Goal: Information Seeking & Learning: Understand process/instructions

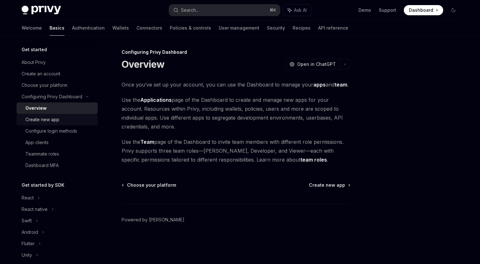
click at [49, 117] on div "Create new app" at bounding box center [42, 120] width 34 height 8
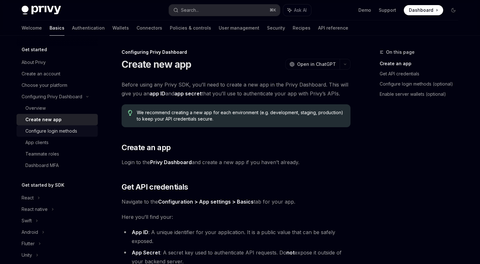
click at [54, 132] on div "Configure login methods" at bounding box center [51, 131] width 52 height 8
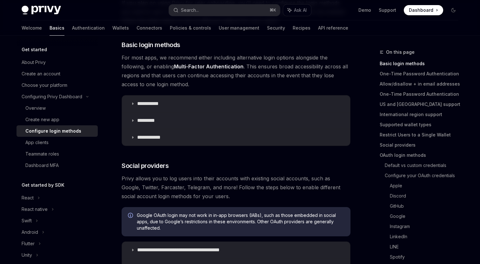
scroll to position [92, 0]
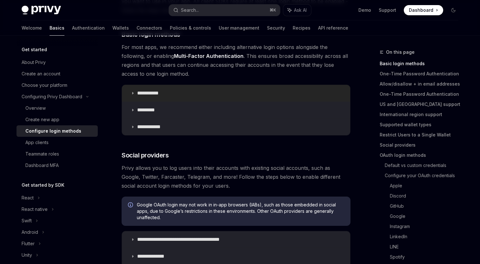
click at [136, 88] on summary "**********" at bounding box center [236, 93] width 228 height 17
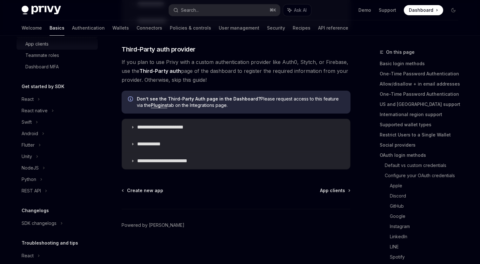
scroll to position [102, 0]
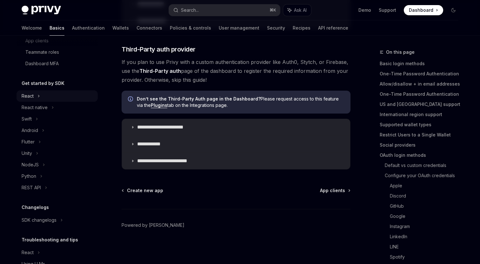
click at [32, 97] on div "React" at bounding box center [28, 96] width 12 height 8
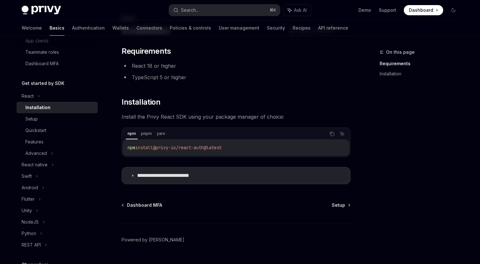
scroll to position [49, 0]
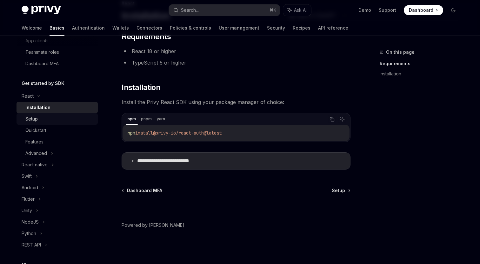
click at [45, 118] on div "Setup" at bounding box center [59, 119] width 69 height 8
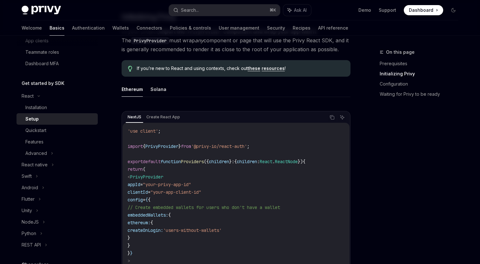
scroll to position [144, 0]
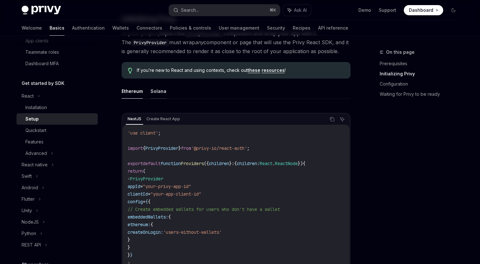
click at [159, 90] on button "Solana" at bounding box center [159, 91] width 16 height 15
type textarea "*"
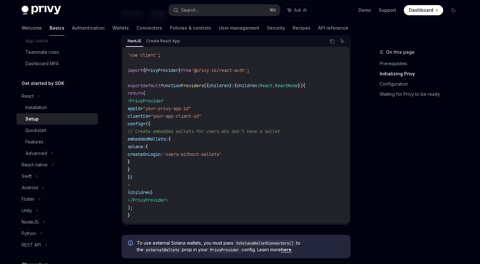
scroll to position [225, 0]
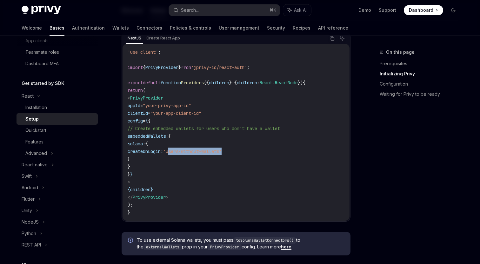
drag, startPoint x: 258, startPoint y: 151, endPoint x: 203, endPoint y: 153, distance: 55.6
click at [203, 153] on span "'users-without-wallets'" at bounding box center [192, 151] width 58 height 6
copy span "users-without-wallets"
click at [263, 157] on code "'use client' ; import { PrivyProvider } from '@privy-io/react-auth' ; export de…" at bounding box center [236, 132] width 217 height 168
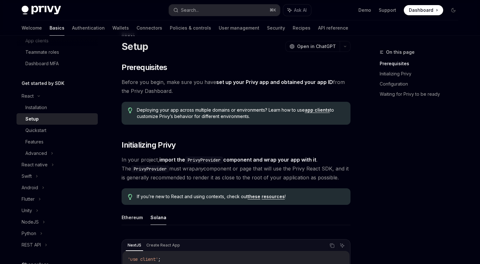
scroll to position [0, 0]
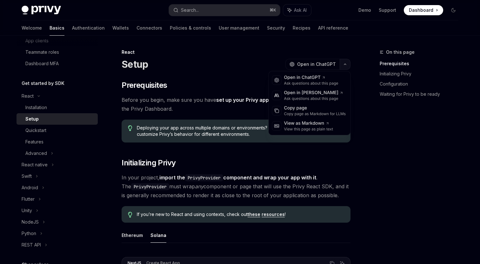
click at [347, 66] on button "button" at bounding box center [345, 64] width 11 height 11
click at [298, 93] on div "Open in [PERSON_NAME]" at bounding box center [313, 93] width 59 height 6
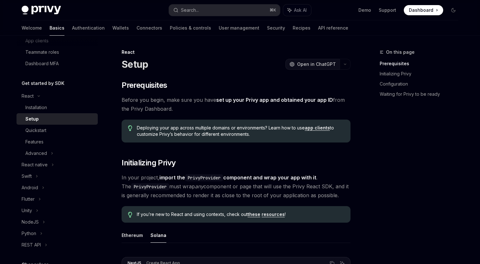
click at [314, 65] on span "Open in ChatGPT" at bounding box center [316, 64] width 39 height 6
click at [112, 29] on link "Wallets" at bounding box center [120, 27] width 17 height 15
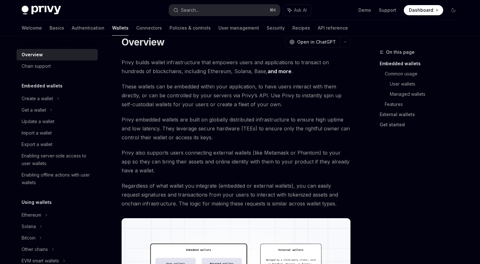
scroll to position [23, 0]
click at [42, 99] on div "Create a wallet" at bounding box center [37, 99] width 31 height 8
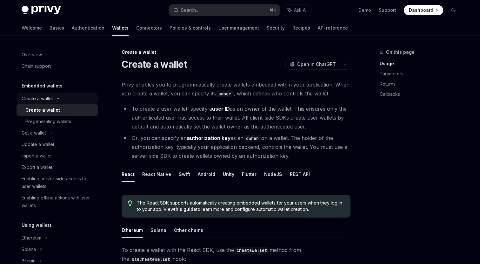
click at [37, 97] on div "Create a wallet" at bounding box center [37, 99] width 31 height 8
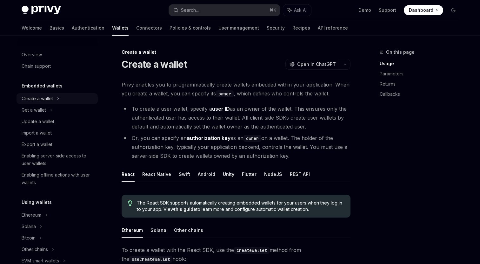
click at [37, 98] on div "Create a wallet" at bounding box center [37, 99] width 31 height 8
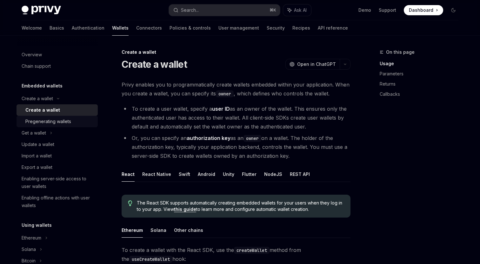
click at [42, 119] on div "Pregenerating wallets" at bounding box center [48, 121] width 46 height 8
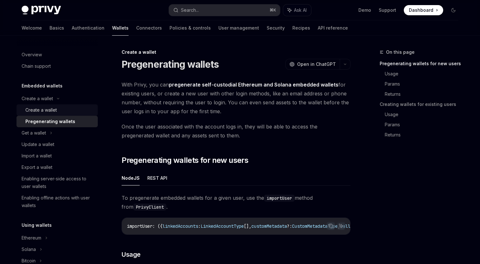
click at [44, 109] on div "Create a wallet" at bounding box center [40, 110] width 31 height 8
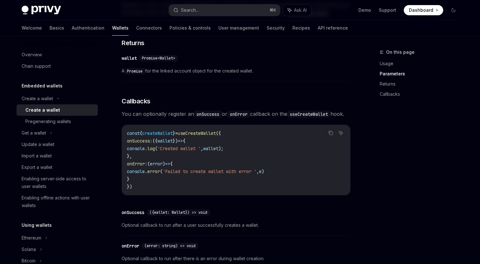
scroll to position [496, 0]
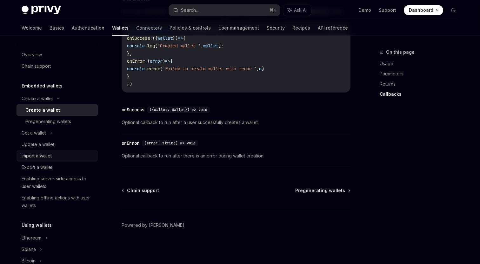
click at [45, 158] on div "Import a wallet" at bounding box center [37, 156] width 30 height 8
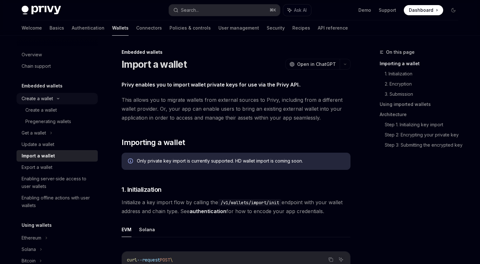
click at [51, 99] on div "Create a wallet" at bounding box center [37, 99] width 31 height 8
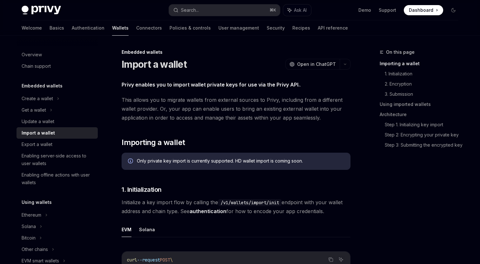
click at [36, 88] on h5 "Embedded wallets" at bounding box center [42, 86] width 41 height 8
click at [112, 29] on link "Wallets" at bounding box center [120, 27] width 17 height 15
type textarea "*"
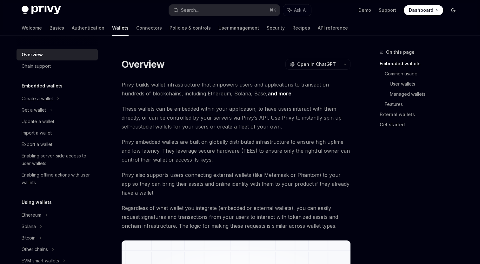
click at [454, 10] on icon "Toggle dark mode" at bounding box center [453, 10] width 5 height 5
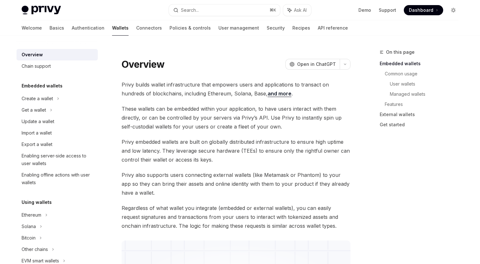
click at [454, 10] on icon "Toggle dark mode" at bounding box center [453, 10] width 5 height 5
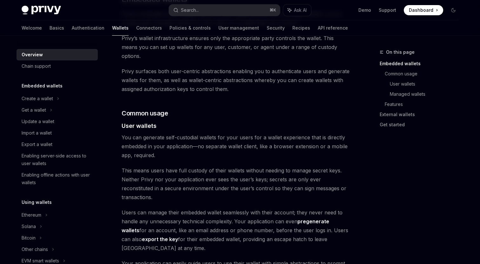
scroll to position [365, 0]
click at [142, 235] on link "export the key" at bounding box center [160, 238] width 36 height 7
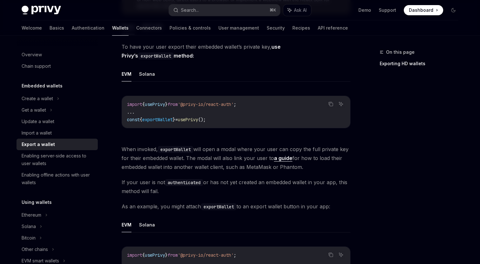
scroll to position [134, 0]
click at [53, 119] on div "Update a wallet" at bounding box center [38, 121] width 33 height 8
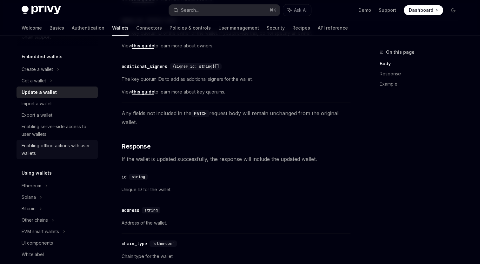
scroll to position [36, 0]
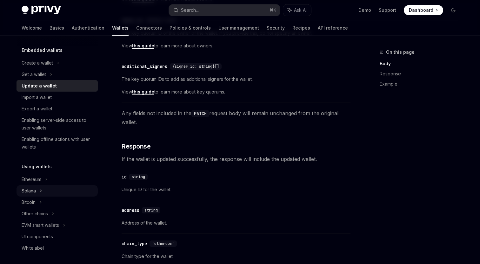
click at [50, 78] on icon at bounding box center [51, 74] width 3 height 8
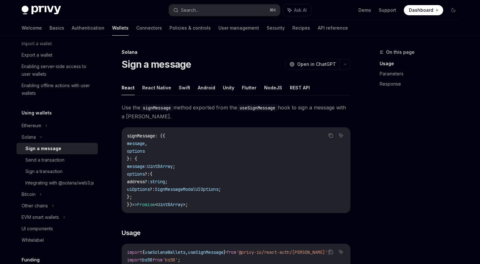
scroll to position [92, 0]
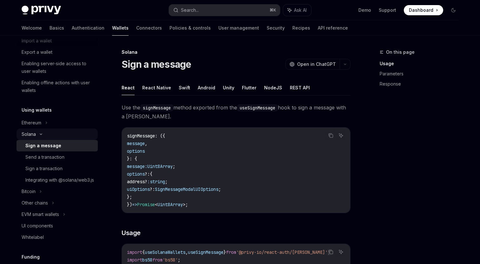
click at [30, 22] on div "Solana" at bounding box center [34, 18] width 24 height 8
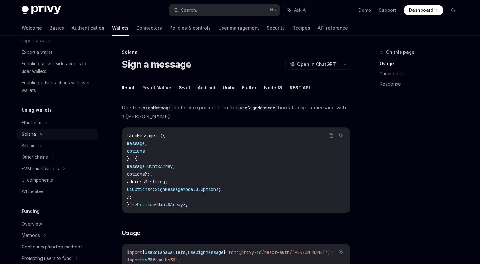
click at [30, 22] on div "Solana" at bounding box center [34, 18] width 24 height 8
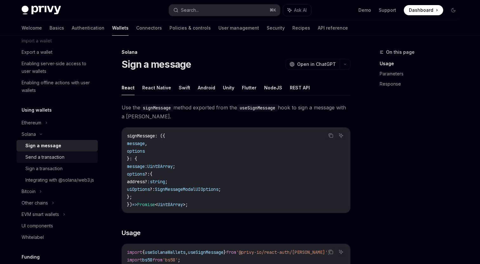
click at [36, 157] on div "Send a transaction" at bounding box center [44, 157] width 39 height 8
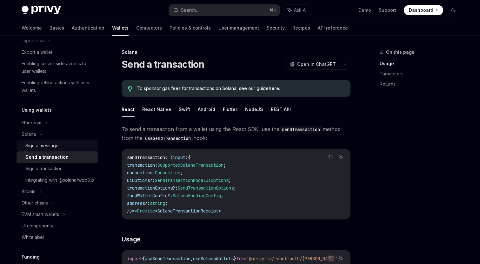
click at [59, 146] on div "Sign a message" at bounding box center [59, 146] width 69 height 8
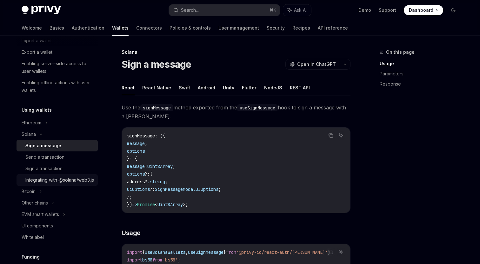
click at [58, 184] on div "Integrating with @solana/web3.js" at bounding box center [59, 180] width 69 height 8
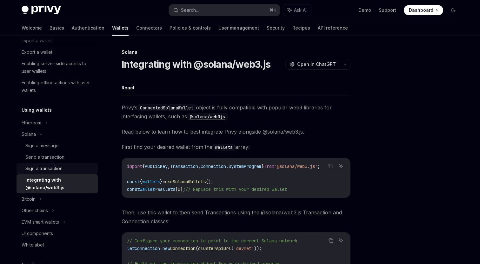
click at [66, 170] on div "Sign a transaction" at bounding box center [59, 168] width 69 height 8
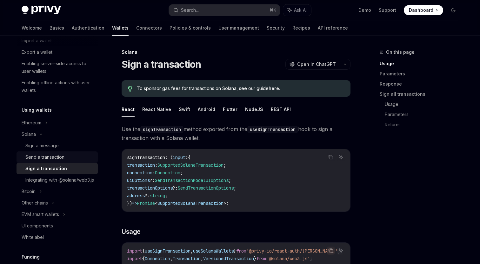
click at [68, 158] on div "Send a transaction" at bounding box center [59, 157] width 69 height 8
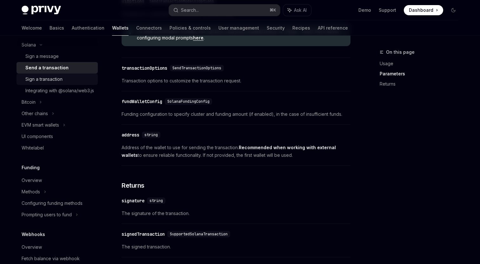
scroll to position [180, 0]
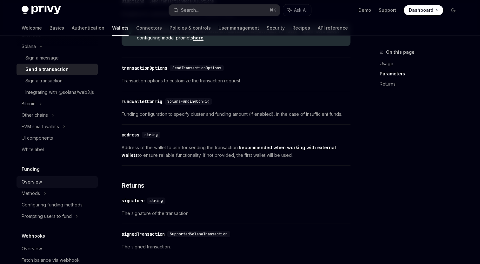
click at [41, 185] on div "Overview" at bounding box center [58, 182] width 72 height 8
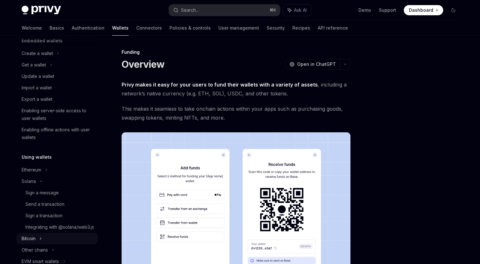
scroll to position [43, 0]
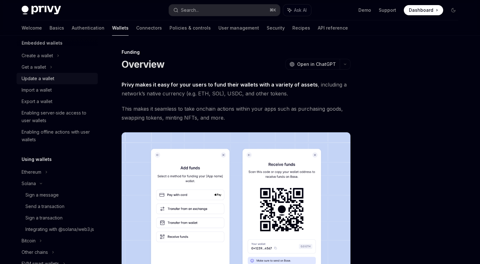
click at [61, 79] on div "Update a wallet" at bounding box center [58, 79] width 72 height 8
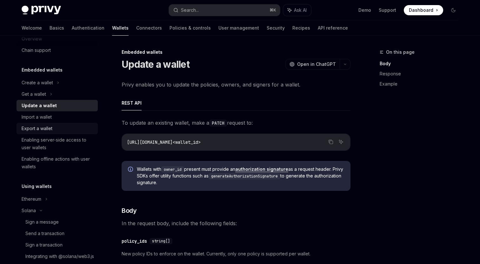
scroll to position [11, 0]
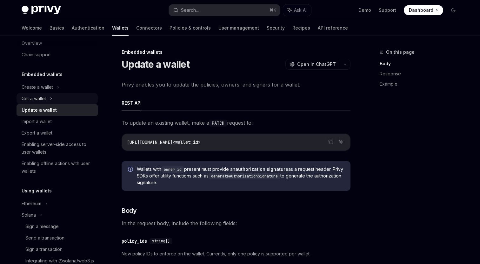
click at [56, 101] on div "Get a wallet" at bounding box center [57, 98] width 81 height 11
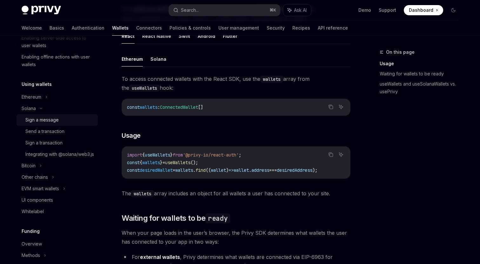
scroll to position [155, 0]
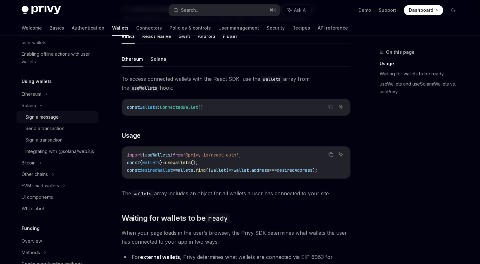
click at [53, 118] on div "Sign a message" at bounding box center [41, 117] width 33 height 8
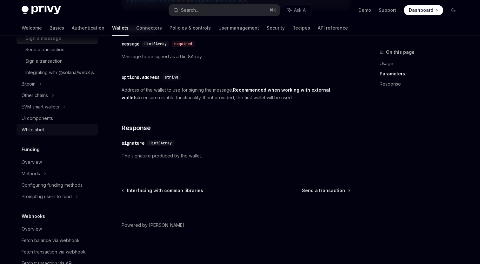
scroll to position [235, 0]
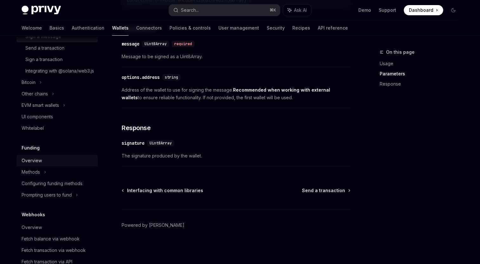
click at [51, 164] on div "Overview" at bounding box center [58, 161] width 72 height 8
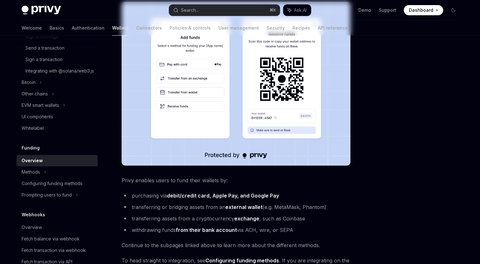
scroll to position [234, 0]
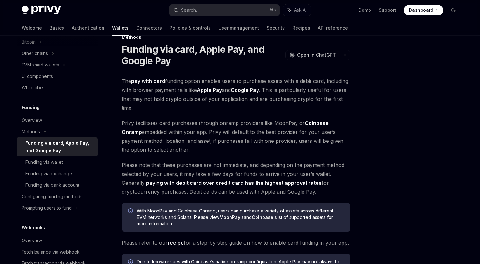
scroll to position [14, 0]
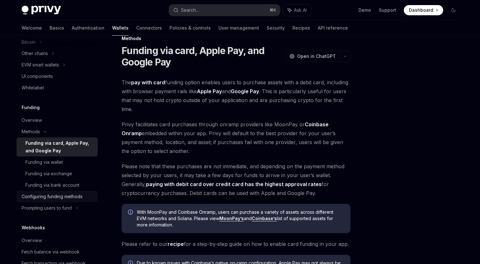
click at [70, 200] on div "Configuring funding methods" at bounding box center [52, 196] width 61 height 8
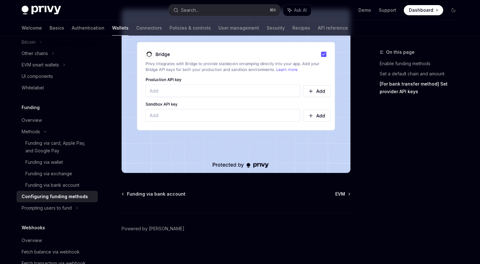
scroll to position [614, 0]
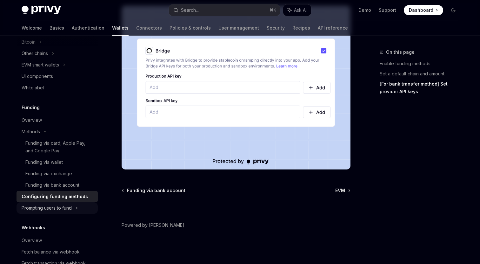
click at [48, 57] on div "Prompting users to fund" at bounding box center [35, 54] width 26 height 8
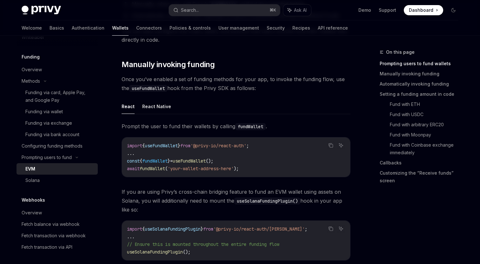
scroll to position [158, 0]
click at [53, 184] on div "Solana" at bounding box center [59, 180] width 69 height 8
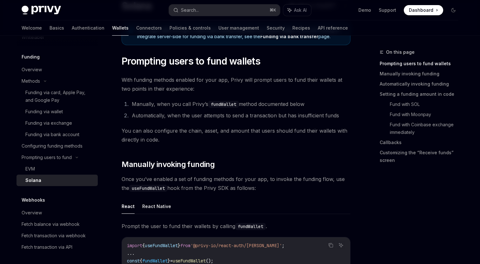
scroll to position [58, 0]
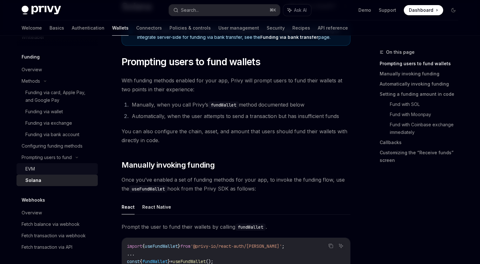
click at [61, 172] on div "EVM" at bounding box center [59, 169] width 69 height 8
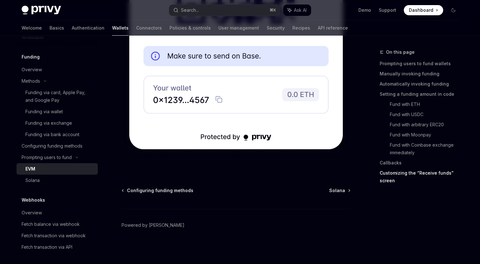
scroll to position [2108, 0]
click at [61, 184] on div "Solana" at bounding box center [59, 180] width 69 height 8
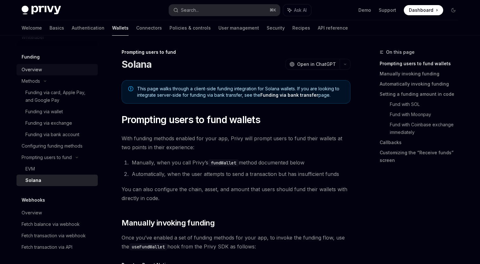
click at [51, 75] on link "Overview" at bounding box center [57, 69] width 81 height 11
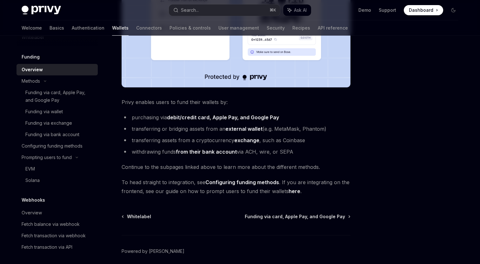
scroll to position [216, 0]
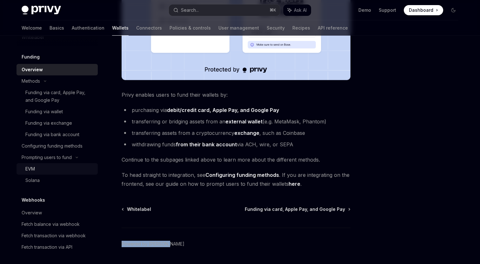
click at [45, 172] on div "EVM" at bounding box center [59, 169] width 69 height 8
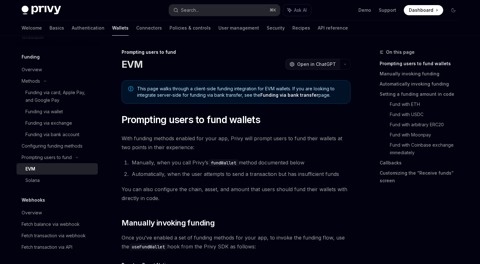
click at [323, 65] on span "Open in ChatGPT" at bounding box center [316, 64] width 39 height 6
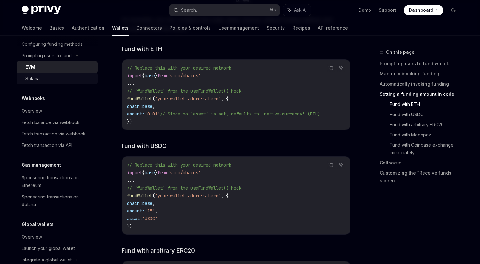
scroll to position [442, 0]
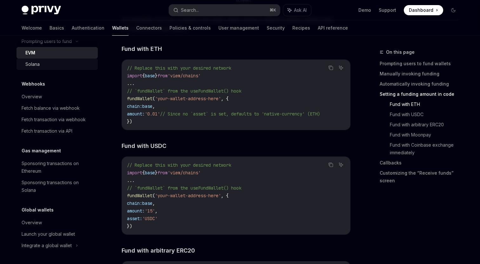
click at [56, 68] on div "Solana" at bounding box center [59, 64] width 69 height 8
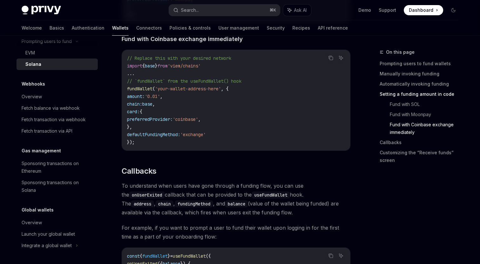
scroll to position [854, 0]
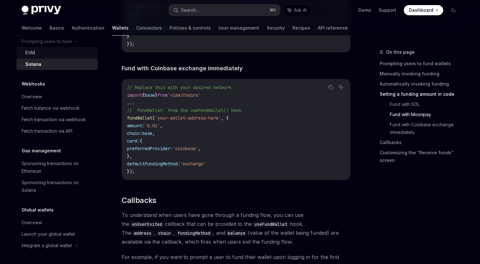
click at [37, 57] on div "EVM" at bounding box center [59, 53] width 69 height 8
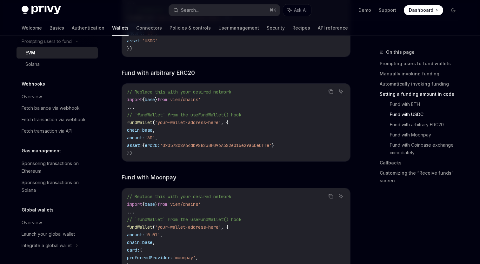
scroll to position [1039, 0]
click at [74, 68] on div "Solana" at bounding box center [59, 64] width 69 height 8
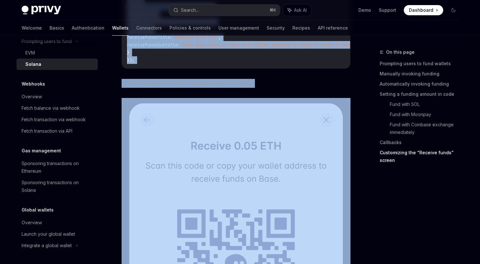
scroll to position [1418, 0]
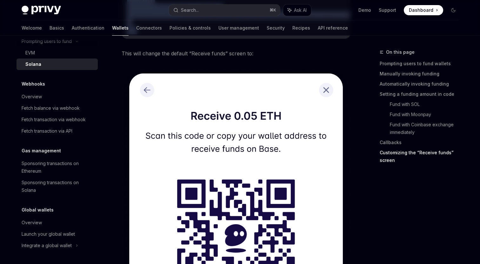
drag, startPoint x: 121, startPoint y: 64, endPoint x: 247, endPoint y: 57, distance: 125.6
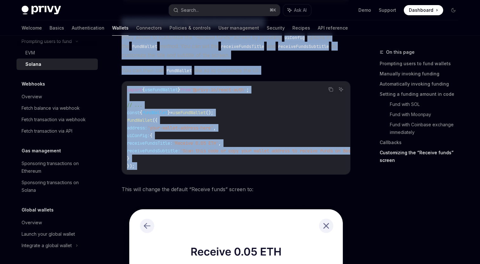
scroll to position [1282, 0]
copy div "Solana OpenAI Open in ChatGPT OpenAI Open in ChatGPT This page walks through a …"
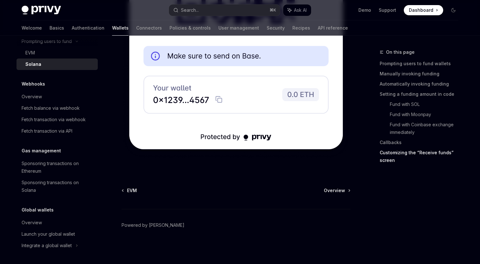
scroll to position [1698, 0]
click at [250, 191] on div "EVM Overview" at bounding box center [236, 190] width 229 height 6
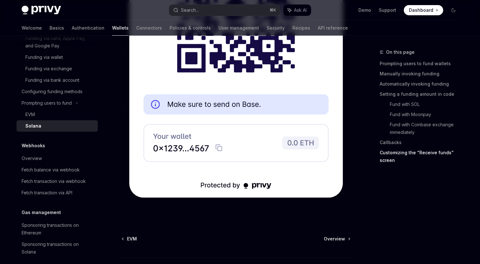
scroll to position [378, 0]
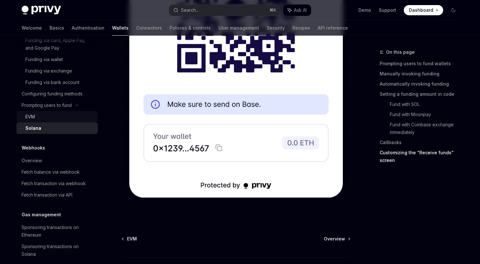
click at [53, 120] on div "EVM" at bounding box center [59, 117] width 69 height 8
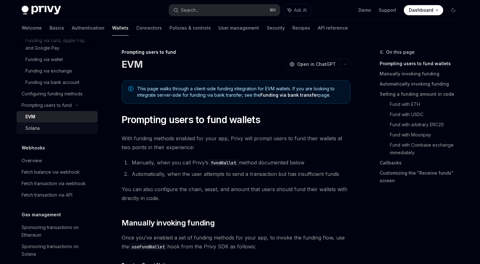
click at [44, 132] on div "Solana" at bounding box center [59, 128] width 69 height 8
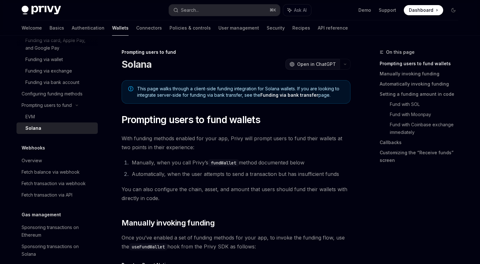
click at [320, 66] on span "Open in ChatGPT" at bounding box center [316, 64] width 39 height 6
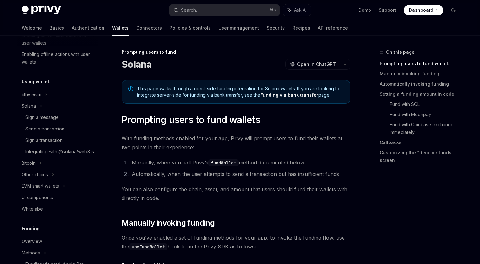
scroll to position [154, 0]
click at [73, 131] on div "Send a transaction" at bounding box center [59, 130] width 69 height 8
type textarea "*"
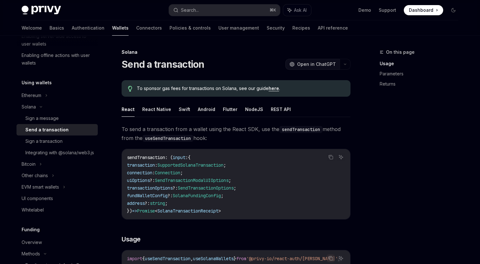
click at [312, 65] on span "Open in ChatGPT" at bounding box center [316, 64] width 39 height 6
